Goal: Information Seeking & Learning: Understand process/instructions

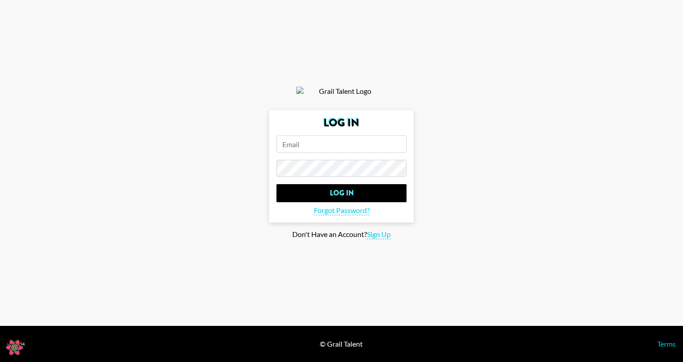
click at [321, 150] on input "email" at bounding box center [342, 144] width 130 height 17
type input "timothy.noetzel+creator@gmail.com"
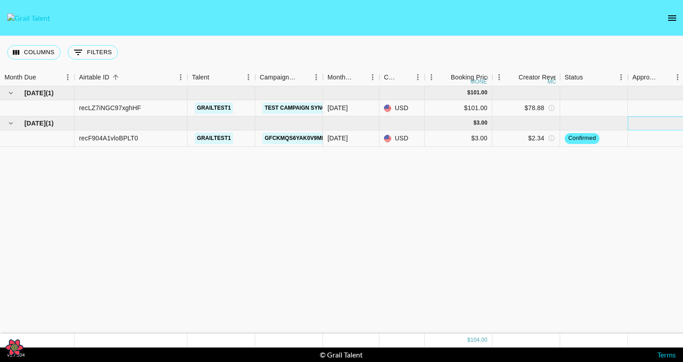
click at [535, 167] on div "[DATE] ( 1 ) $ 101.00 recLZ7iNGC97xghHF grailtest1 Test Campaign Sync Updates […" at bounding box center [530, 210] width 1060 height 248
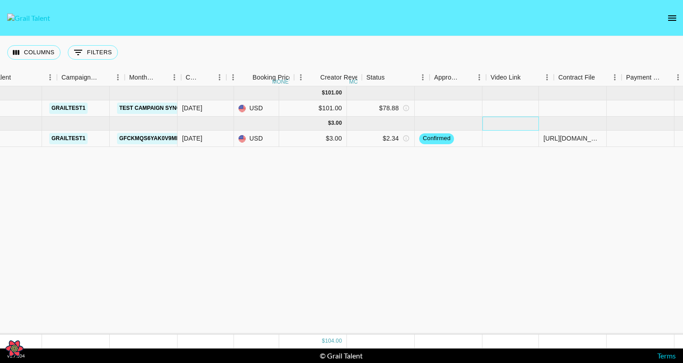
scroll to position [0, 376]
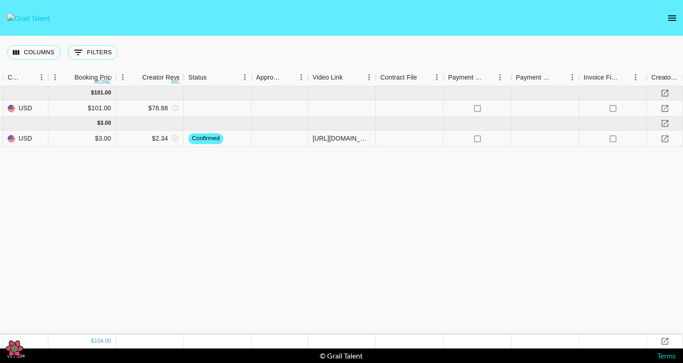
click at [552, 178] on div "[DATE] ( 1 ) $ 101.00 recLZ7iNGC97xghHF grailtest1 Test Campaign Sync Updates […" at bounding box center [154, 210] width 1060 height 248
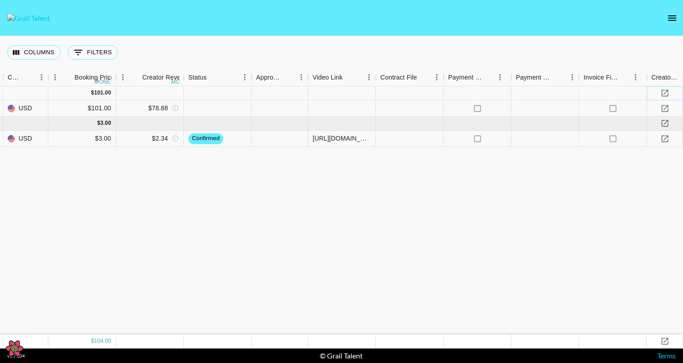
click at [666, 91] on icon "Apply for Financing" at bounding box center [665, 93] width 9 height 9
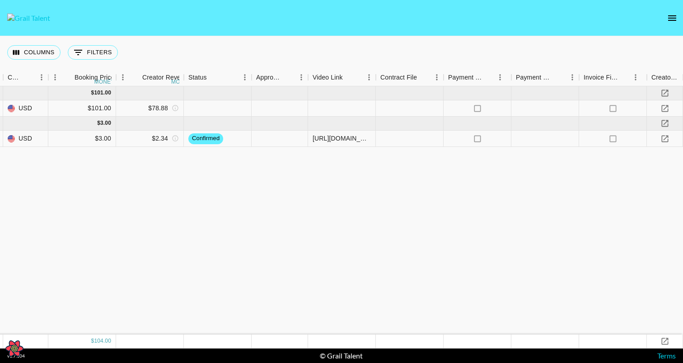
click at [585, 225] on div "[DATE] ( 1 ) $ 101.00 recLZ7iNGC97xghHF grailtest1 Test Campaign Sync Updates […" at bounding box center [154, 210] width 1060 height 248
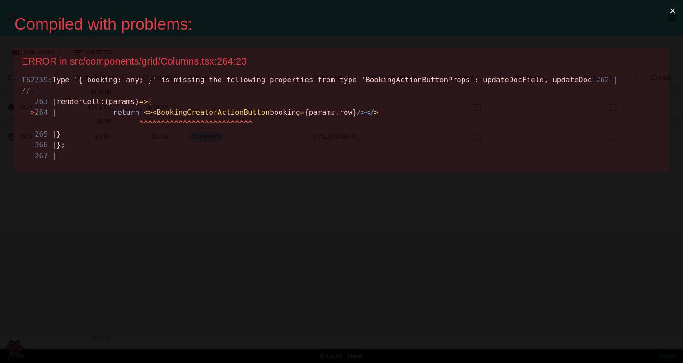
scroll to position [0, 0]
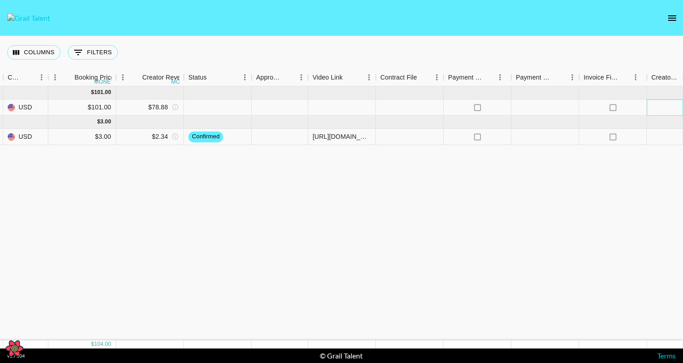
click at [661, 107] on div at bounding box center [665, 107] width 36 height 16
click at [599, 200] on div "[DATE] ( 1 ) $ 101.00 recLZ7iNGC97xghHF grailtest1 Test Campaign Sync Updates […" at bounding box center [154, 213] width 1060 height 254
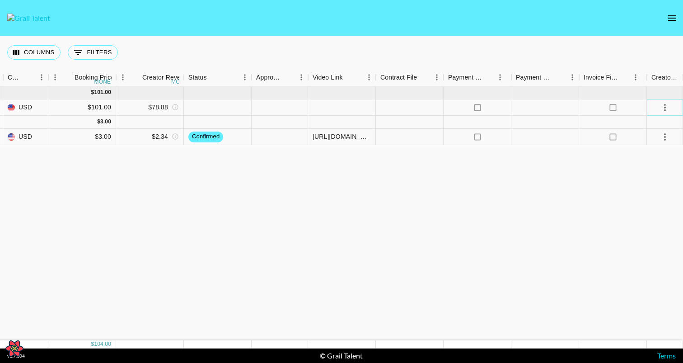
click at [667, 107] on icon "select merge strategy" at bounding box center [665, 107] width 11 height 11
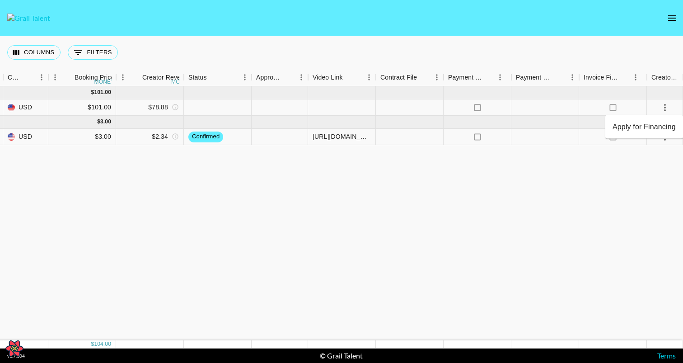
click at [643, 130] on li "Apply for Financing" at bounding box center [645, 127] width 78 height 16
click at [614, 172] on div "[DATE] ( 1 ) $ 101.00 recLZ7iNGC97xghHF grailtest1 Test Campaign Sync Updates […" at bounding box center [154, 213] width 1060 height 254
click at [671, 113] on div at bounding box center [664, 107] width 15 height 15
click at [664, 109] on icon "select merge strategy" at bounding box center [665, 107] width 2 height 7
click at [604, 241] on div "[DATE] ( 1 ) $ 101.00 recLZ7iNGC97xghHF grailtest1 Test Campaign Sync Updates […" at bounding box center [154, 213] width 1060 height 254
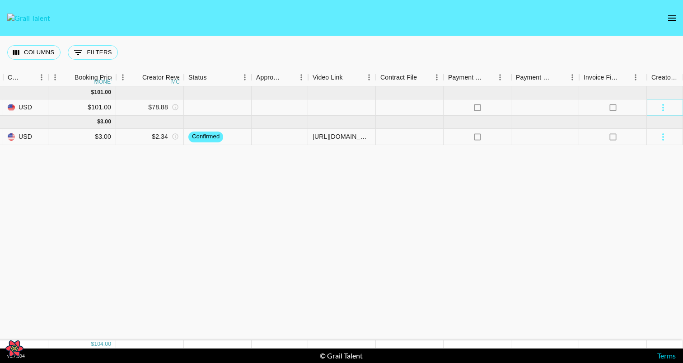
click at [662, 107] on icon "select merge strategy" at bounding box center [663, 107] width 11 height 11
click at [660, 104] on icon "select merge strategy" at bounding box center [665, 107] width 11 height 11
click at [573, 263] on div "[DATE] ( 1 ) $ 101.00 recLZ7iNGC97xghHF grailtest1 Test Campaign Sync Updates […" at bounding box center [154, 213] width 1060 height 254
click at [665, 106] on icon "select merge strategy" at bounding box center [665, 107] width 11 height 11
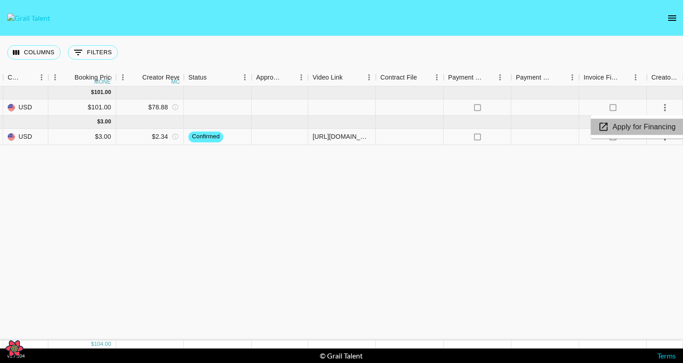
click at [644, 124] on li "Apply for Financing" at bounding box center [637, 127] width 92 height 16
click at [359, 189] on div "[DATE] ( 1 ) $ 101.00 recLZ7iNGC97xghHF grailtest1 Test Campaign Sync Updates […" at bounding box center [154, 213] width 1060 height 254
click at [668, 139] on icon "select merge strategy" at bounding box center [665, 136] width 11 height 11
click at [648, 163] on li "Apply for Financing" at bounding box center [637, 156] width 92 height 16
click at [230, 238] on div "[DATE] ( 1 ) $ 101.00 recLZ7iNGC97xghHF grailtest1 Test Campaign Sync Updates […" at bounding box center [154, 213] width 1060 height 254
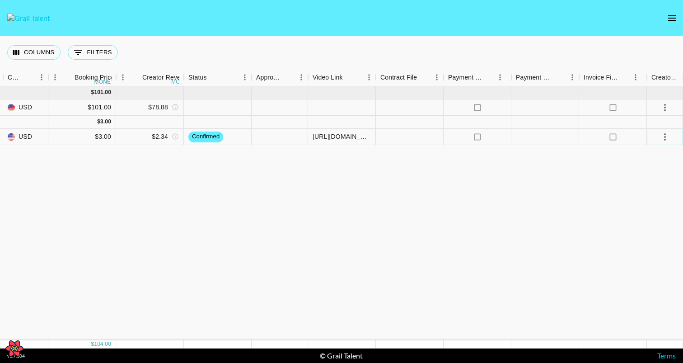
click at [667, 135] on icon "select merge strategy" at bounding box center [665, 136] width 11 height 11
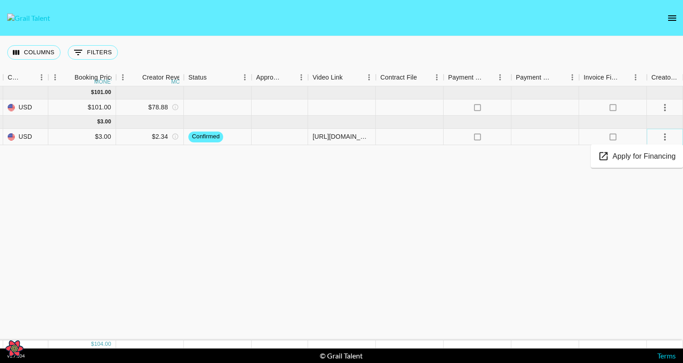
click at [667, 135] on icon "select merge strategy" at bounding box center [665, 136] width 11 height 11
click at [662, 105] on icon "select merge strategy" at bounding box center [665, 107] width 11 height 11
click at [662, 136] on icon "select merge strategy" at bounding box center [665, 136] width 11 height 11
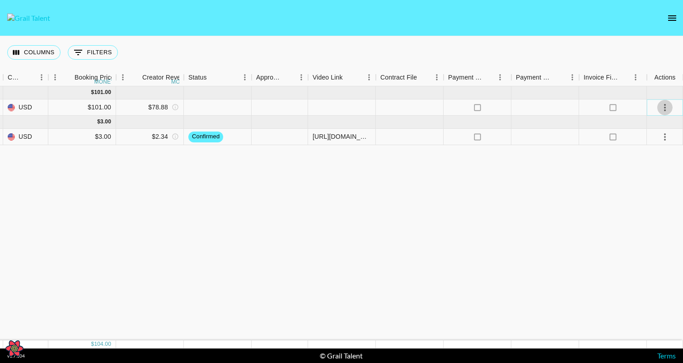
click at [661, 102] on icon "select merge strategy" at bounding box center [665, 107] width 11 height 11
click at [578, 235] on div "[DATE] ( 1 ) $ 101.00 recLZ7iNGC97xghHF grailtest1 Test Campaign Sync Updates […" at bounding box center [154, 213] width 1060 height 254
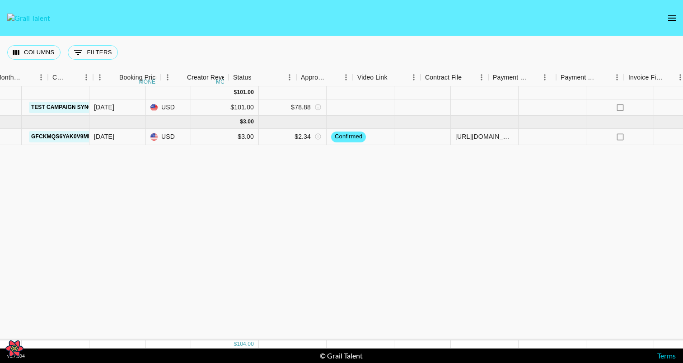
scroll to position [0, 376]
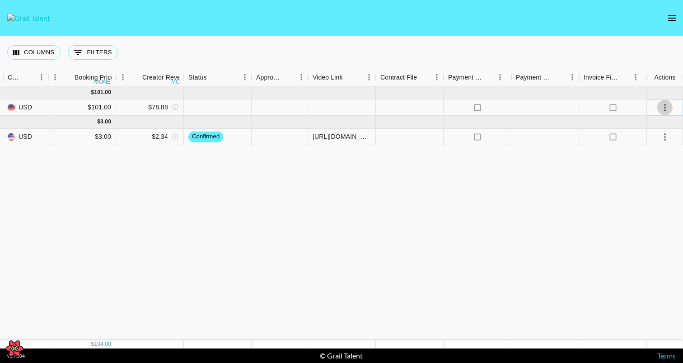
click at [667, 103] on icon "select merge strategy" at bounding box center [665, 107] width 11 height 11
click at [506, 232] on div "[DATE] ( 1 ) $ 101.00 recLZ7iNGC97xghHF grailtest1 Test Campaign Sync Updates […" at bounding box center [154, 213] width 1060 height 254
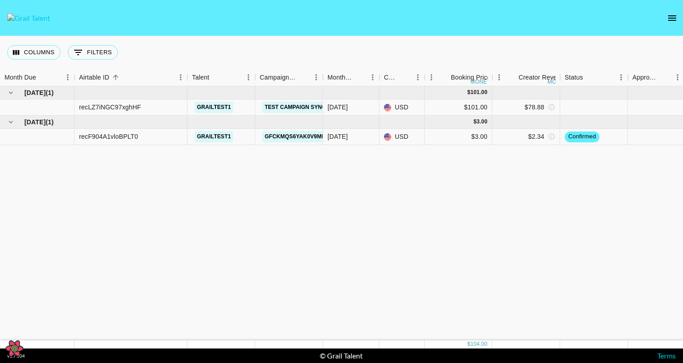
click at [242, 203] on div "[DATE] ( 1 ) $ 101.00 recLZ7iNGC97xghHF grailtest1 Test Campaign Sync Updates […" at bounding box center [530, 213] width 1060 height 254
click at [671, 18] on icon "open drawer" at bounding box center [672, 17] width 8 height 5
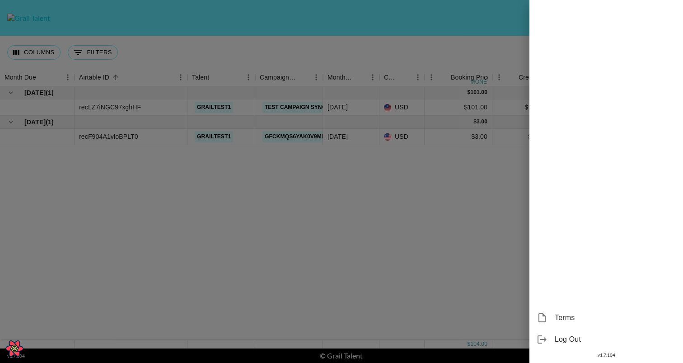
click at [420, 268] on div at bounding box center [341, 181] width 683 height 363
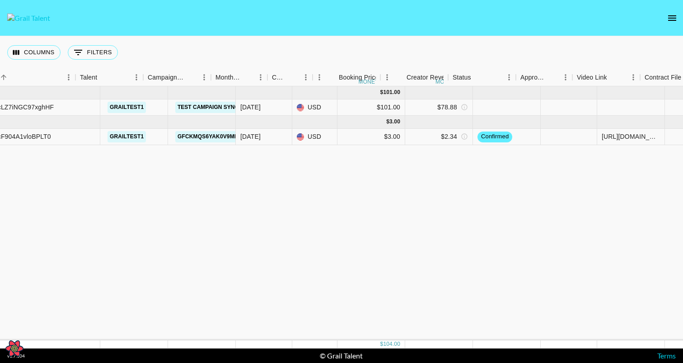
scroll to position [0, 154]
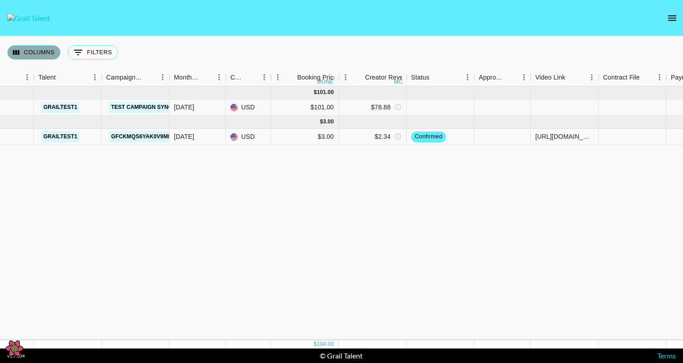
click at [40, 55] on button "Columns" at bounding box center [33, 52] width 53 height 14
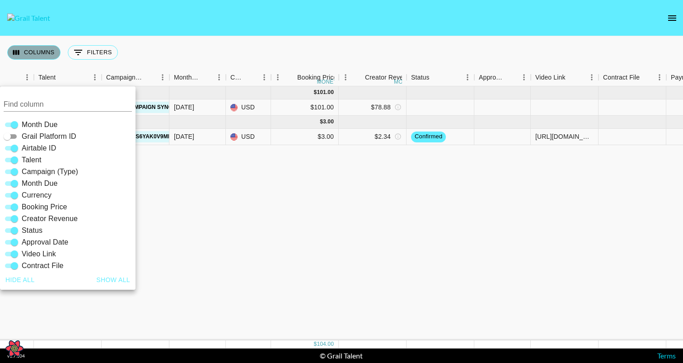
click at [39, 55] on button "Columns" at bounding box center [33, 52] width 53 height 14
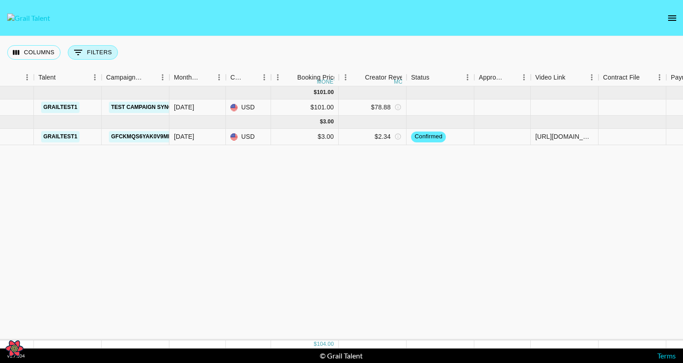
click at [90, 55] on button "0 Filters" at bounding box center [93, 52] width 50 height 14
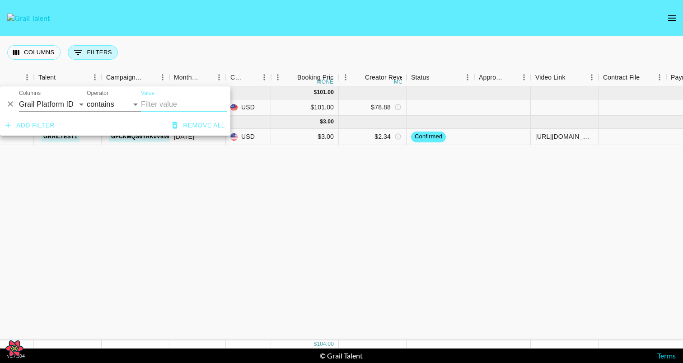
click at [90, 55] on button "0 Filters" at bounding box center [93, 52] width 50 height 14
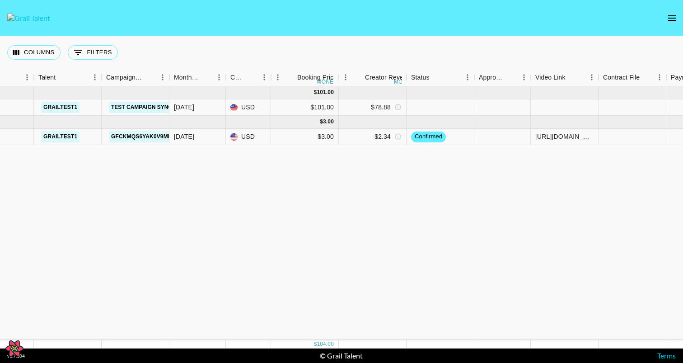
click at [191, 235] on div "[DATE] ( 1 ) $ 101.00 recLZ7iNGC97xghHF grailtest1 Test Campaign Sync Updates […" at bounding box center [376, 213] width 1060 height 254
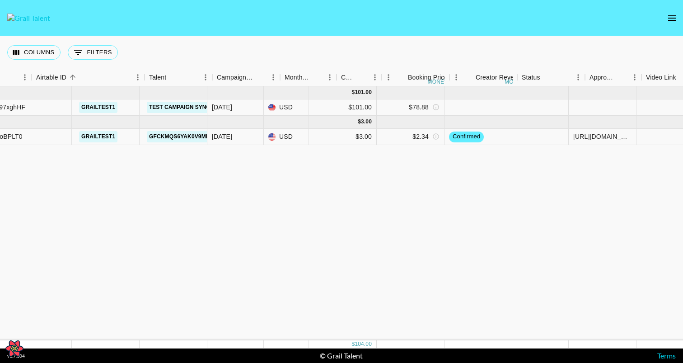
scroll to position [0, 182]
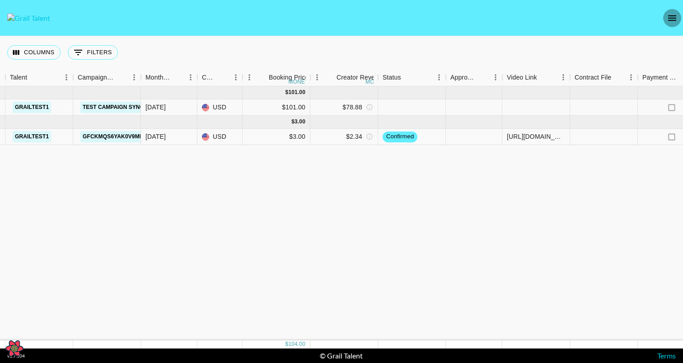
click at [674, 21] on icon "open drawer" at bounding box center [672, 18] width 11 height 11
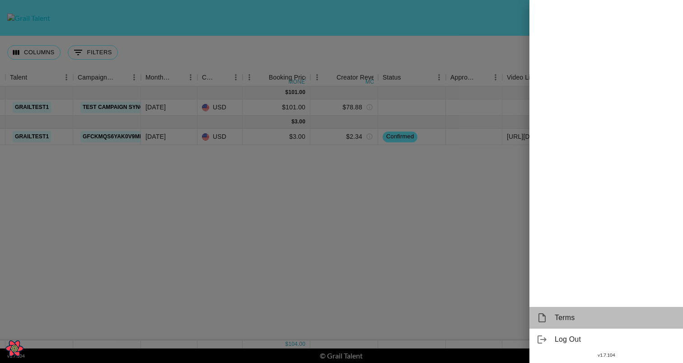
click at [565, 320] on span "Terms" at bounding box center [615, 317] width 121 height 11
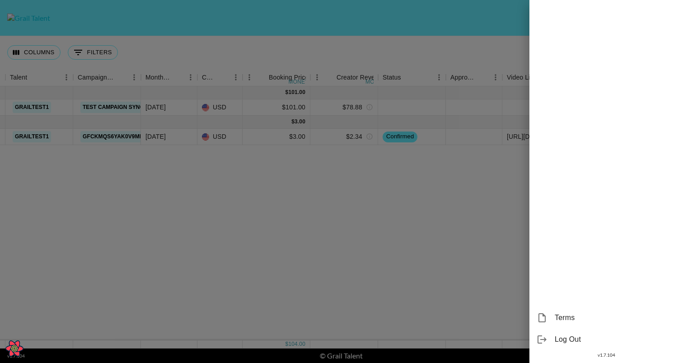
click at [275, 279] on div at bounding box center [341, 181] width 683 height 363
